Goal: Navigation & Orientation: Find specific page/section

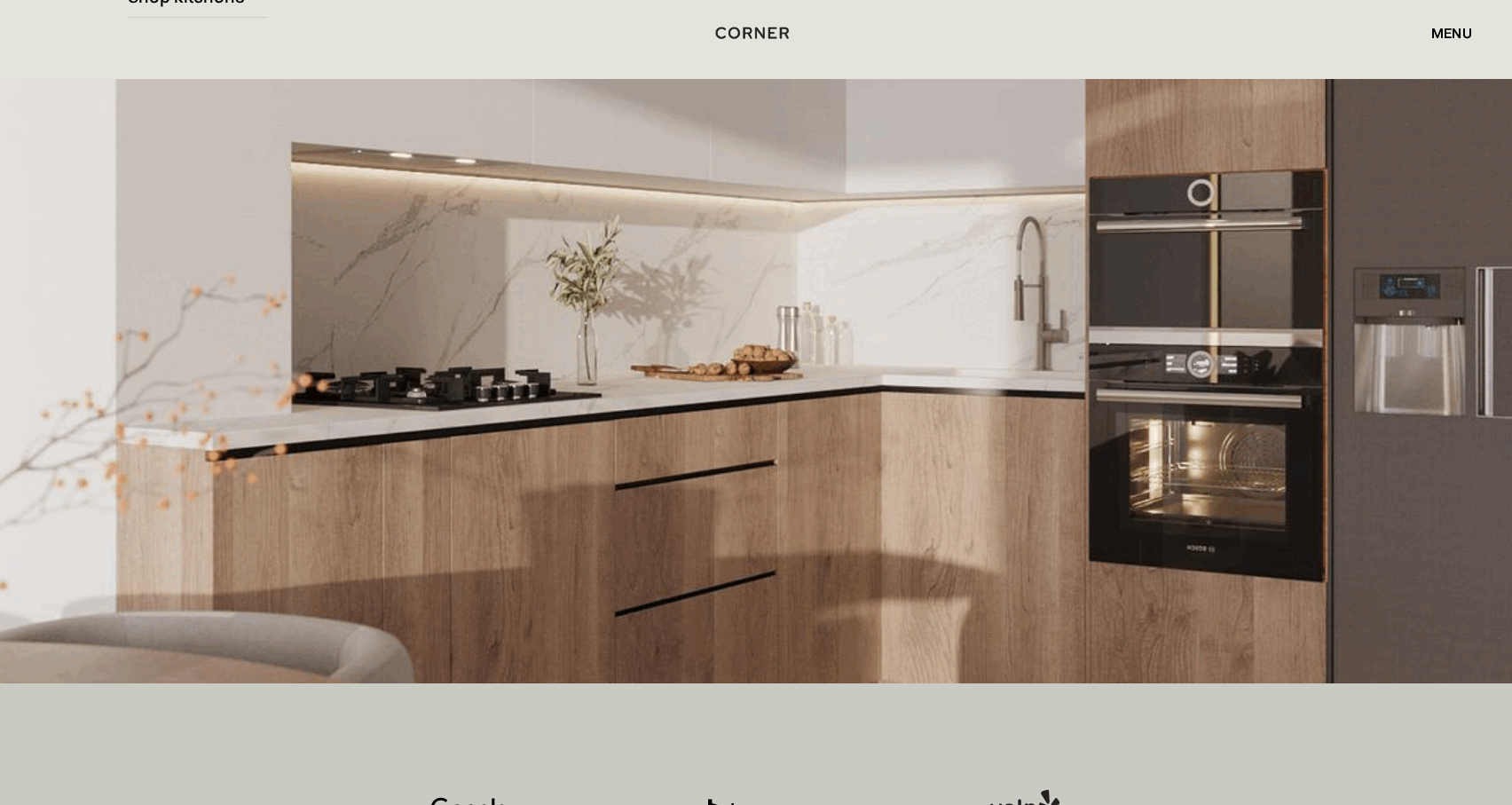
scroll to position [375, 0]
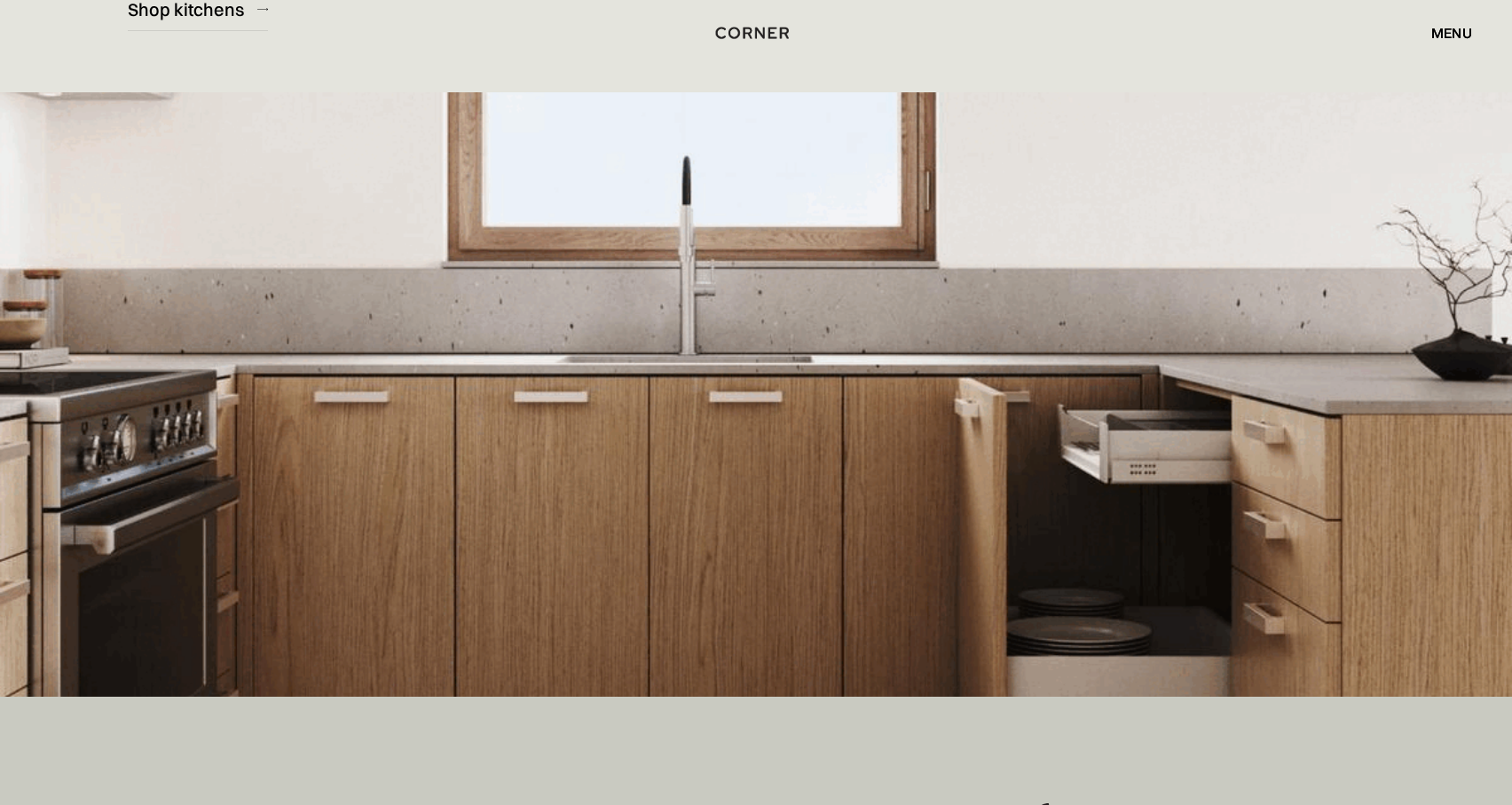
click at [957, 397] on img at bounding box center [756, 394] width 1512 height 604
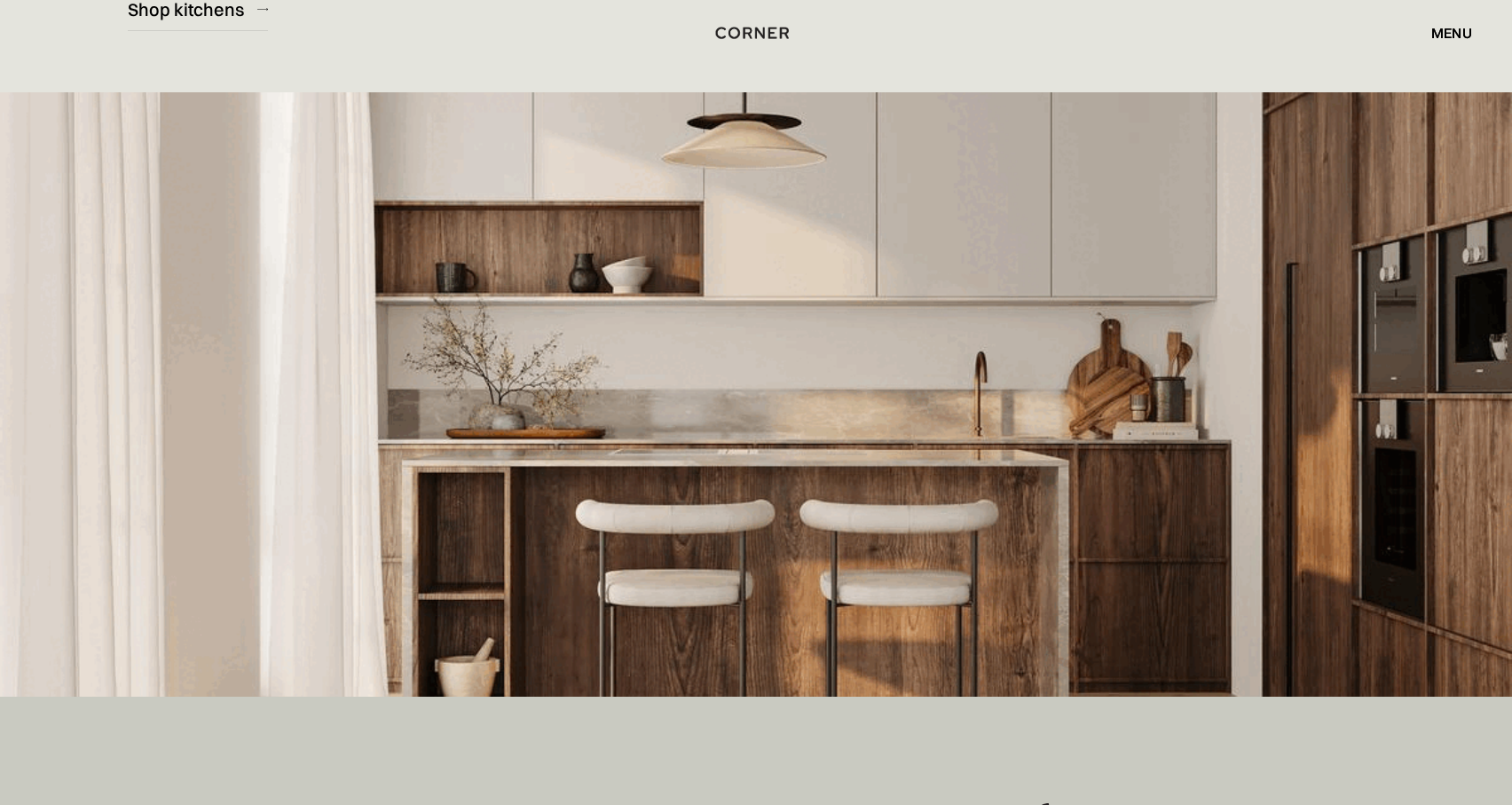
click at [250, 10] on div "Shop Kitchens Shop Kitchens How it works How it works Projects Projects Inspira…" at bounding box center [756, 33] width 1512 height 66
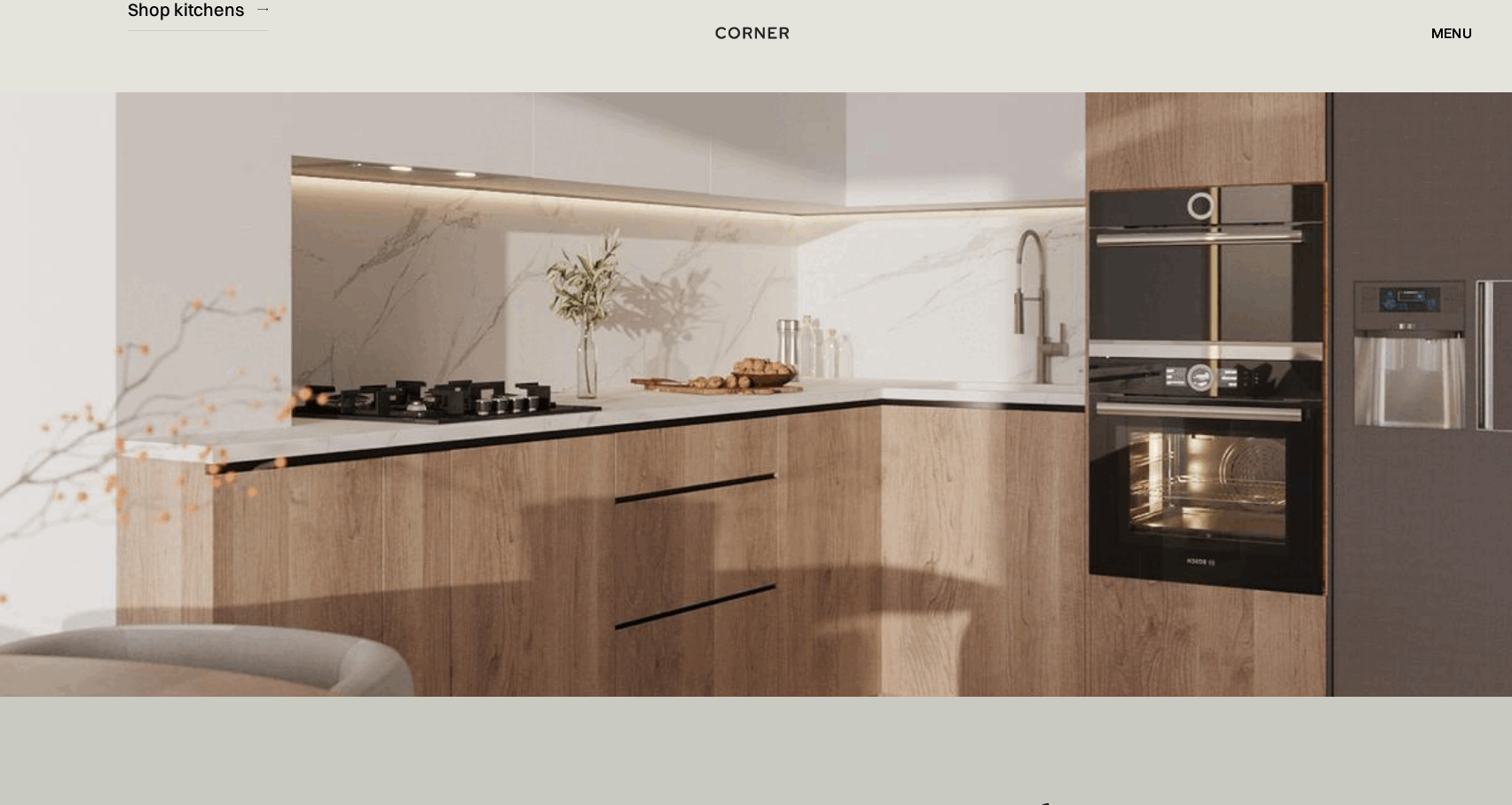
click at [226, 8] on div "Shop Kitchens Shop Kitchens How it works How it works Projects Projects Inspira…" at bounding box center [756, 33] width 1512 height 66
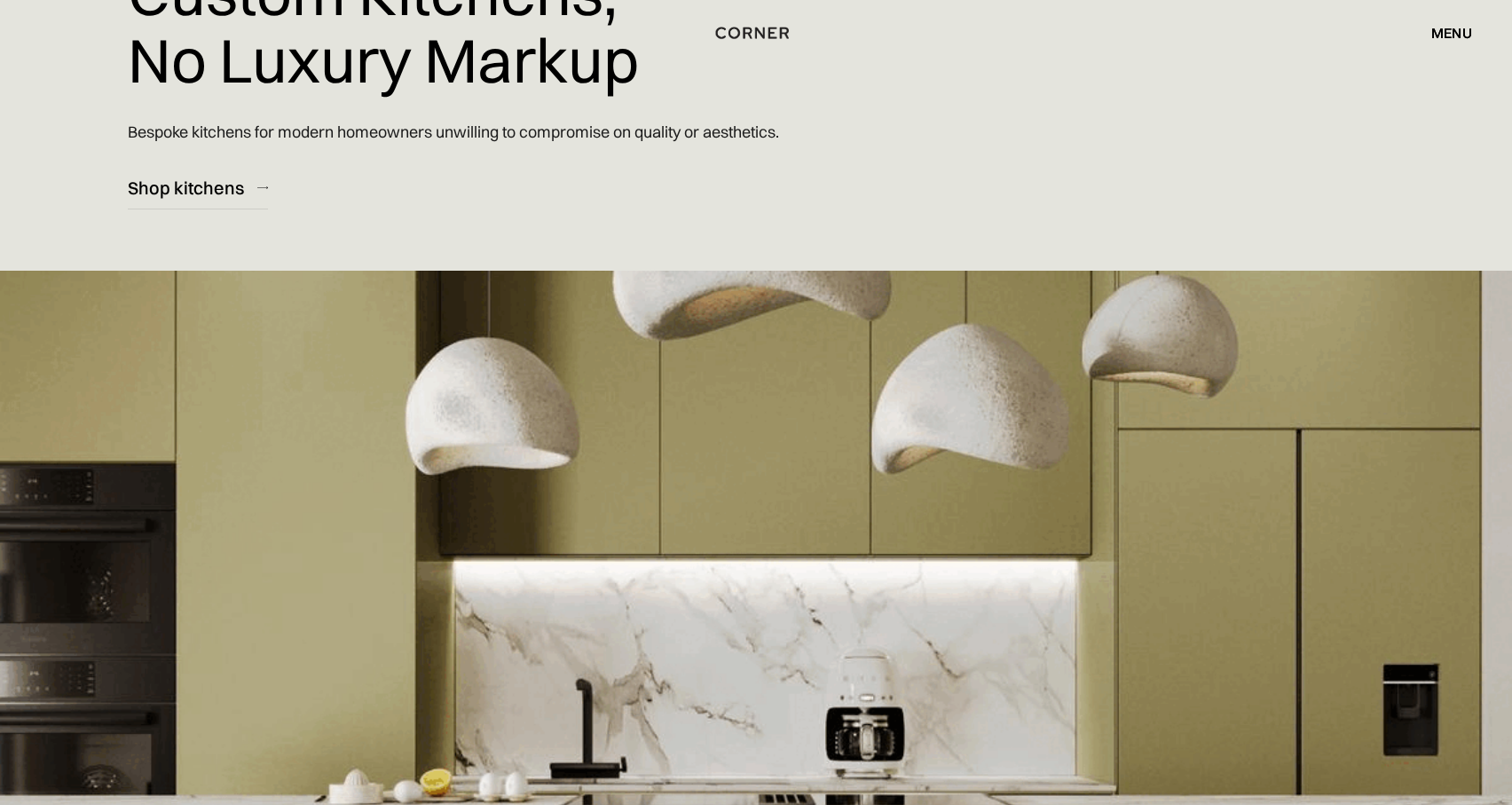
scroll to position [153, 0]
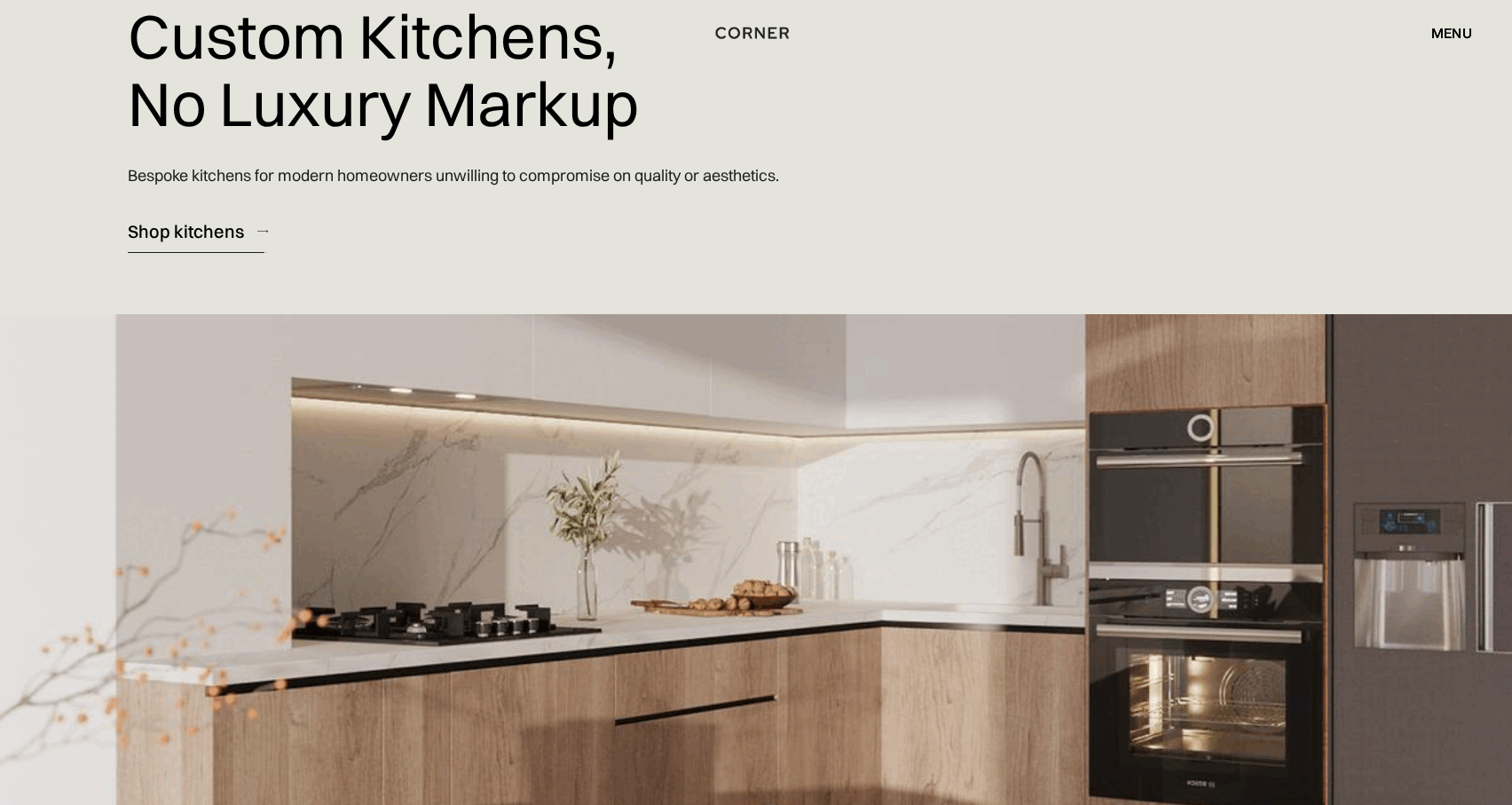
click at [205, 233] on div "Shop kitchens" at bounding box center [185, 230] width 116 height 24
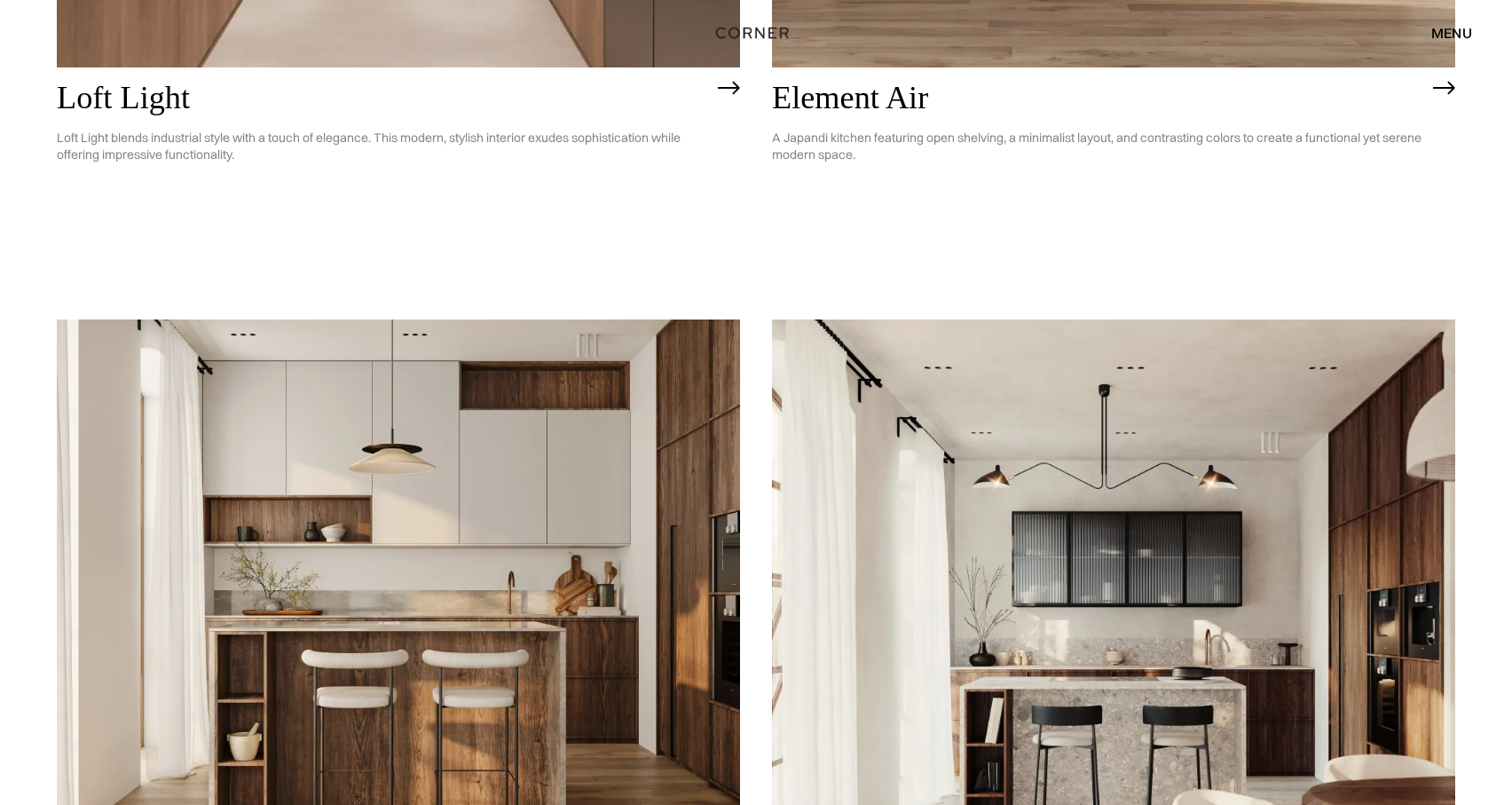
scroll to position [842, 0]
